Goal: Obtain resource: Download file/media

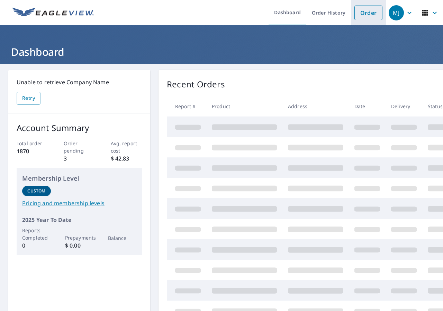
click at [365, 13] on link "Order" at bounding box center [369, 13] width 28 height 15
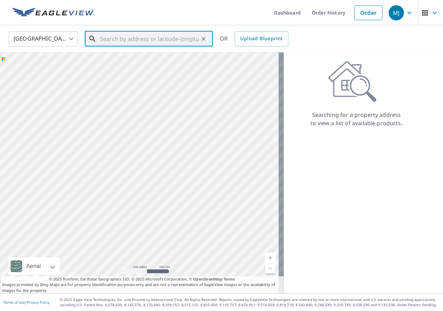
click at [139, 39] on input "text" at bounding box center [149, 38] width 99 height 19
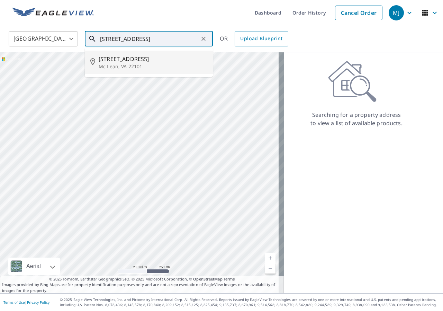
click at [121, 57] on span "[STREET_ADDRESS]" at bounding box center [153, 59] width 109 height 8
type input "[STREET_ADDRESS]"
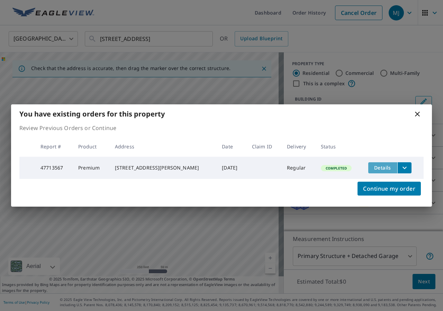
click at [382, 166] on span "Details" at bounding box center [383, 167] width 21 height 7
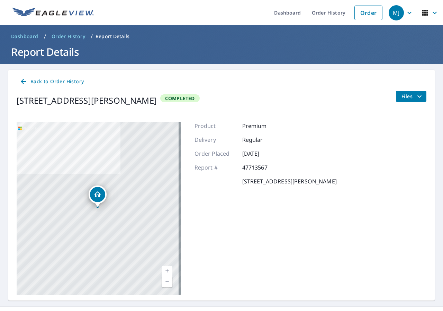
click at [402, 97] on span "Files" at bounding box center [413, 96] width 22 height 8
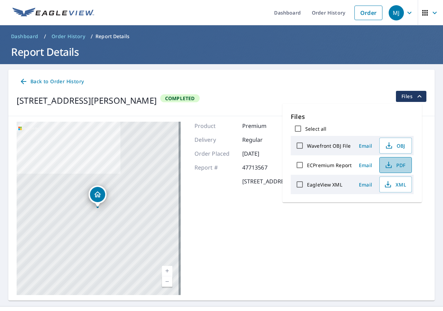
click at [402, 164] on span "PDF" at bounding box center [395, 165] width 22 height 8
